Goal: Task Accomplishment & Management: Manage account settings

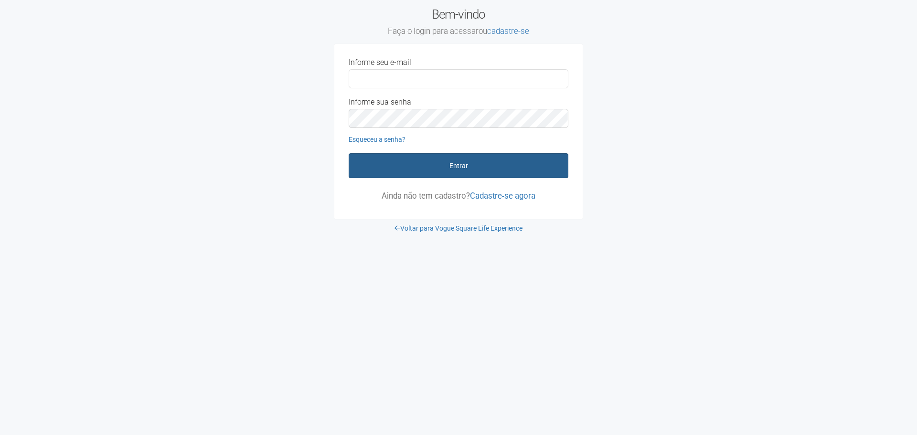
type input "**********"
click at [387, 157] on button "Entrar" at bounding box center [459, 165] width 220 height 25
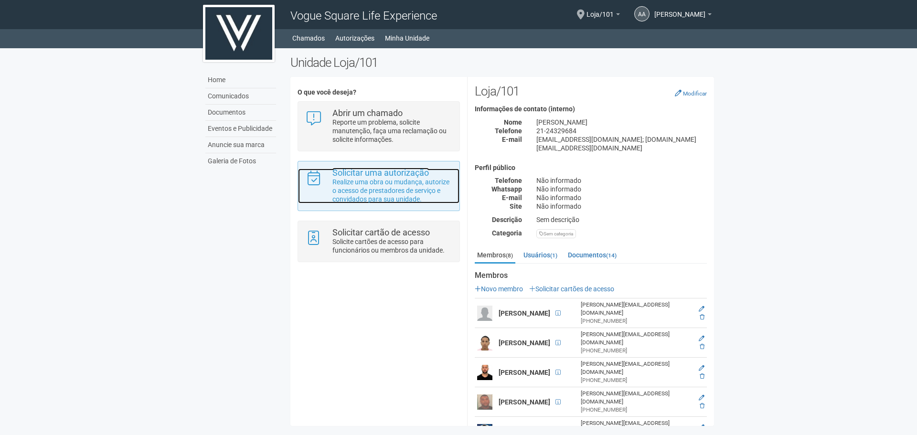
click at [338, 186] on p "Realize uma obra ou mudança, autorize o acesso de prestadores de serviço e conv…" at bounding box center [392, 191] width 120 height 26
